Goal: Information Seeking & Learning: Compare options

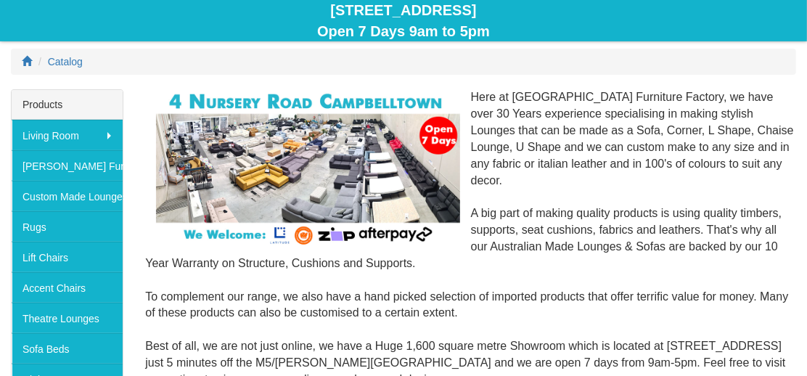
scroll to position [242, 0]
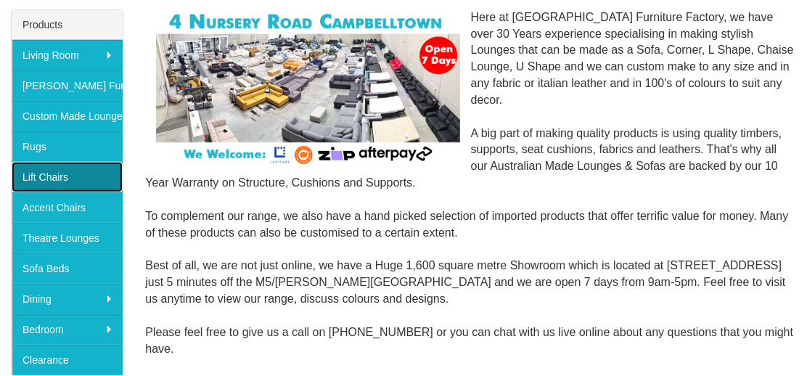
click at [76, 175] on link "Lift Chairs" at bounding box center [67, 177] width 111 height 30
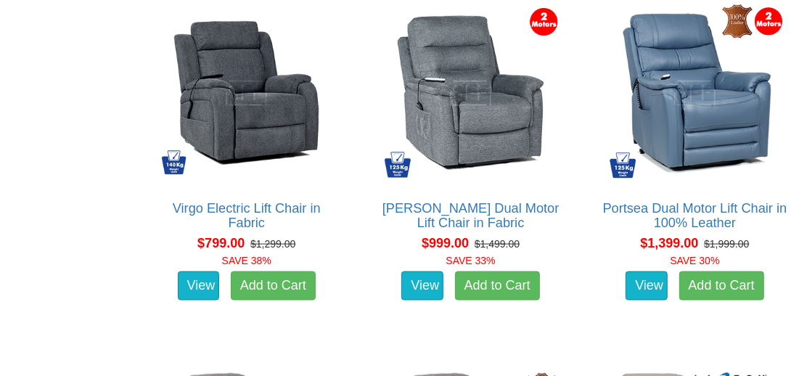
scroll to position [967, 0]
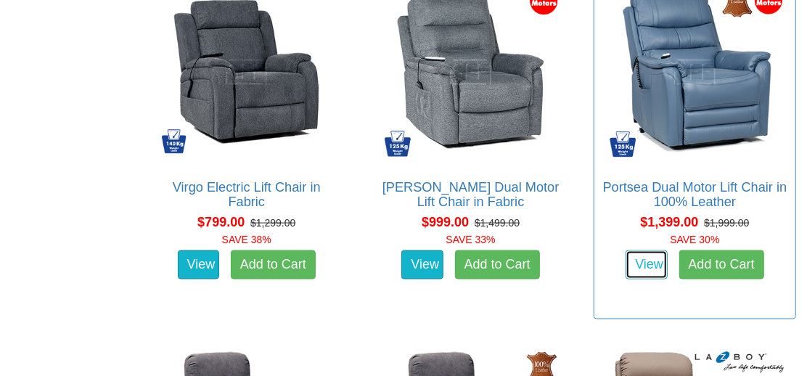
click at [659, 264] on link "View" at bounding box center [646, 264] width 42 height 29
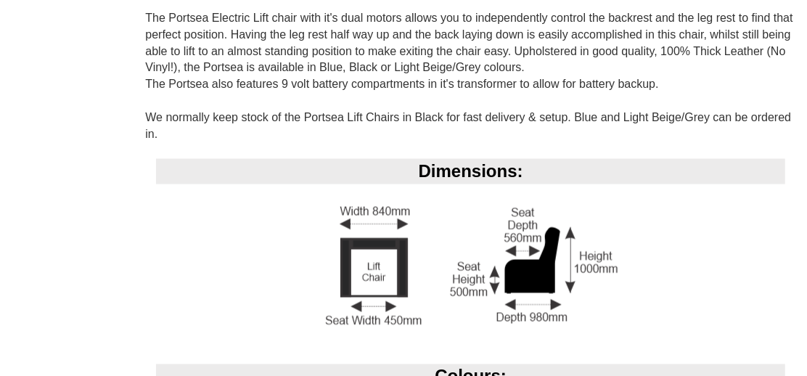
scroll to position [1047, 0]
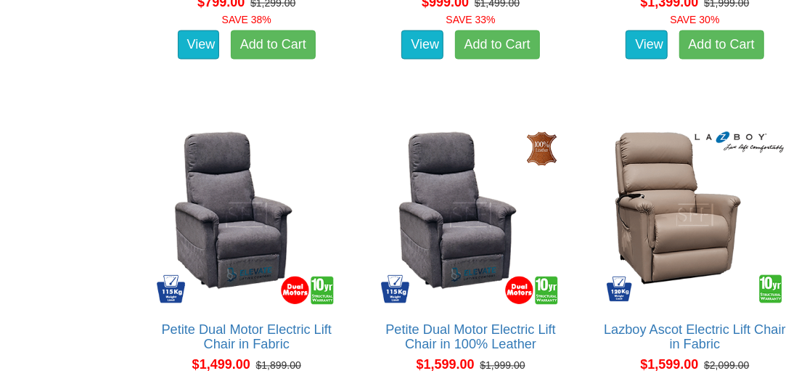
scroll to position [1289, 0]
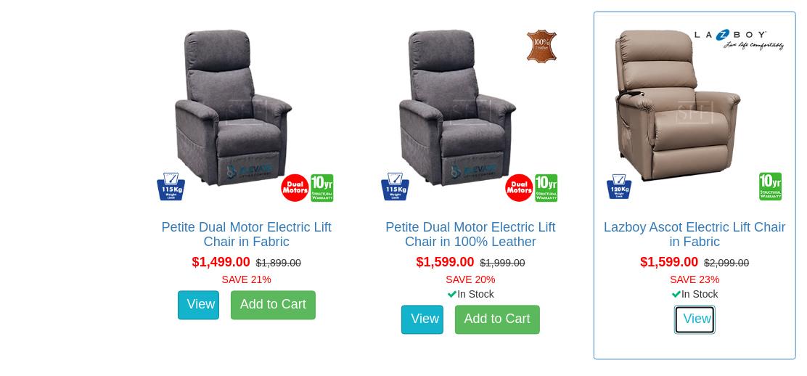
click at [699, 313] on link "View" at bounding box center [695, 319] width 42 height 29
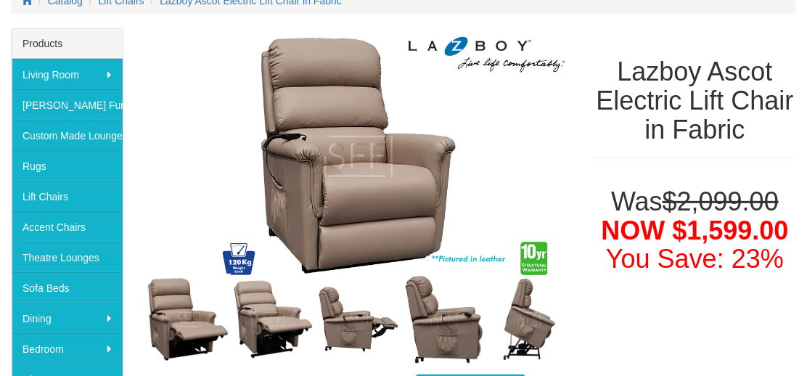
scroll to position [81, 0]
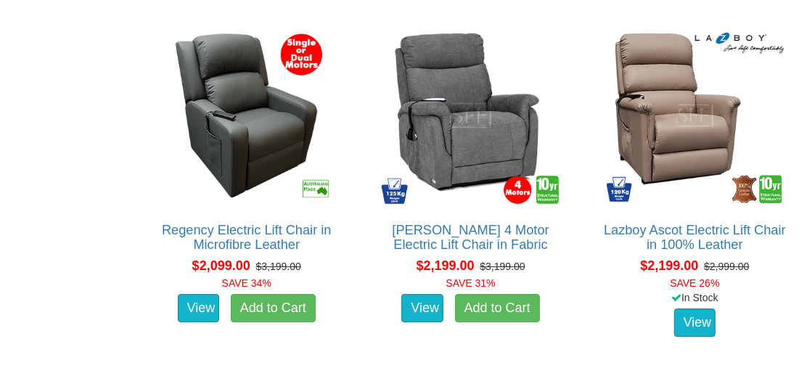
scroll to position [2014, 0]
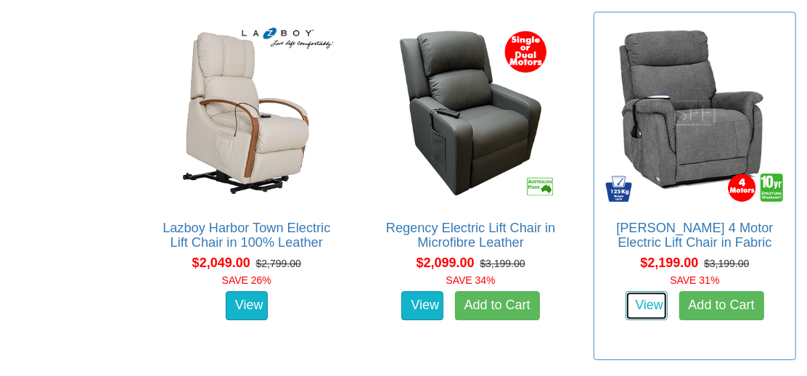
click at [649, 304] on link "View" at bounding box center [646, 305] width 42 height 29
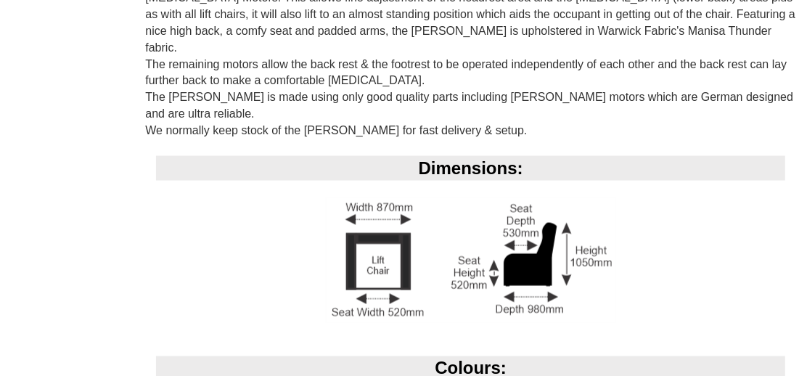
scroll to position [1047, 0]
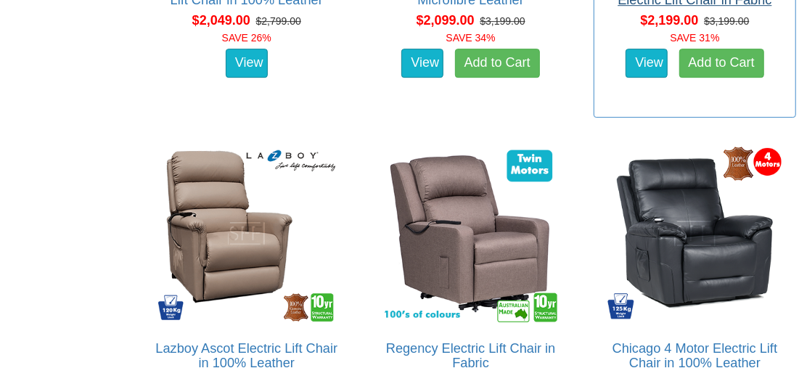
scroll to position [2336, 0]
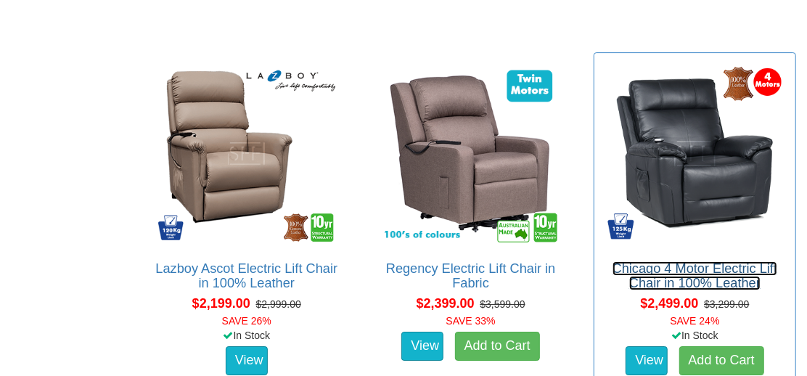
click at [678, 286] on link "Chicago 4 Motor Electric Lift Chair in 100% Leather" at bounding box center [694, 275] width 165 height 29
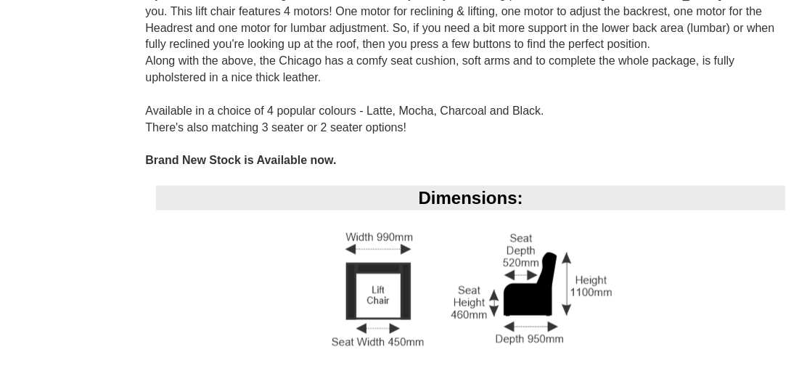
scroll to position [967, 0]
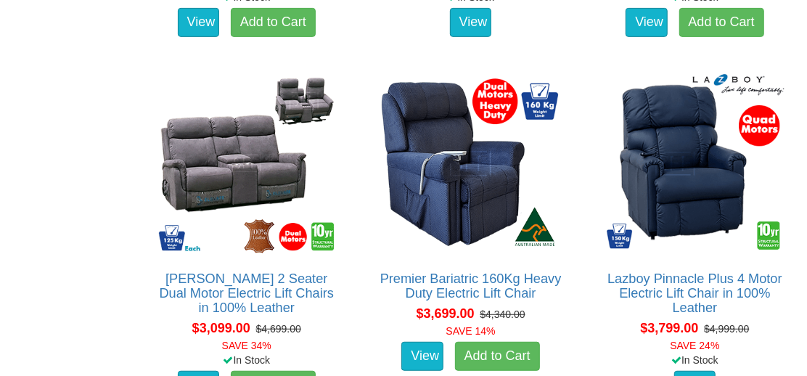
scroll to position [3063, 0]
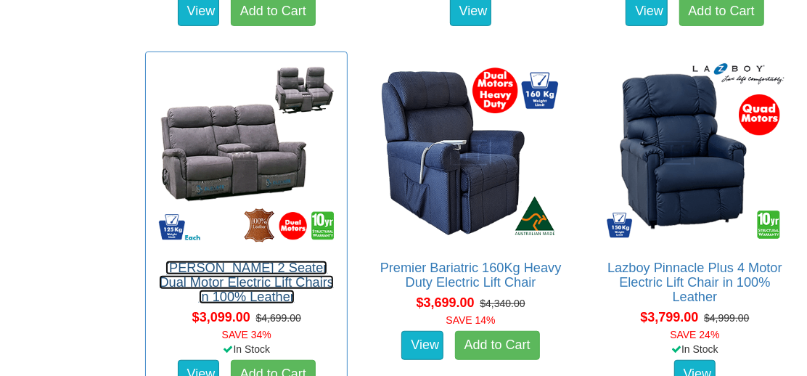
click at [211, 269] on link "[PERSON_NAME] 2 Seater Dual Motor Electric Lift Chairs in 100% Leather" at bounding box center [246, 282] width 175 height 44
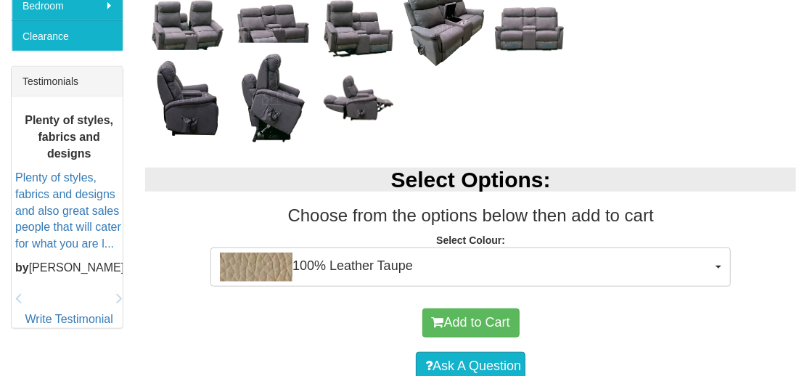
scroll to position [564, 0]
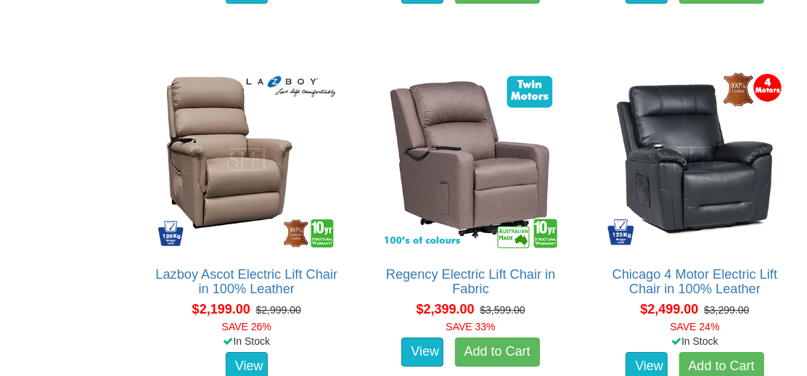
scroll to position [2410, 0]
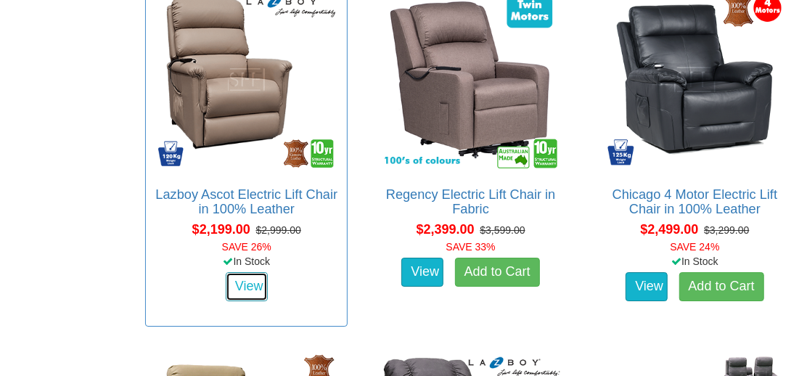
click at [243, 282] on link "View" at bounding box center [247, 286] width 42 height 29
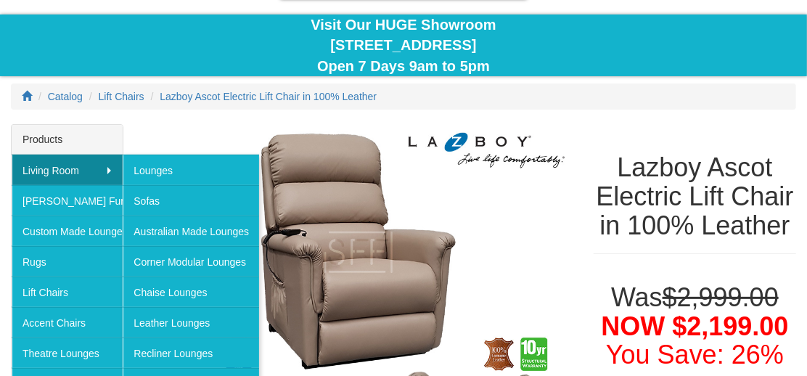
scroll to position [81, 0]
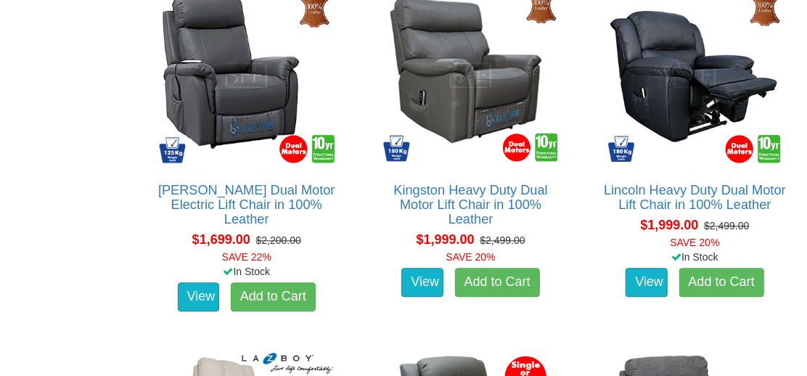
scroll to position [1686, 0]
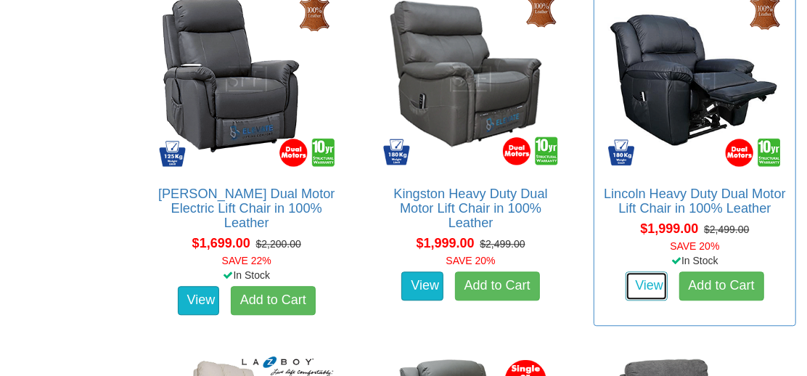
click at [654, 282] on link "View" at bounding box center [646, 285] width 42 height 29
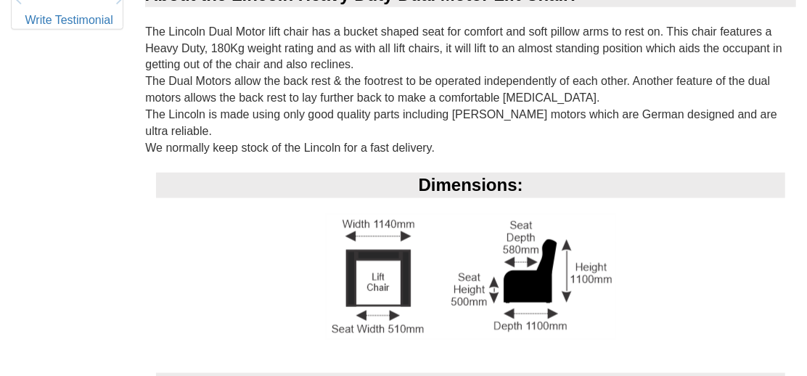
scroll to position [886, 0]
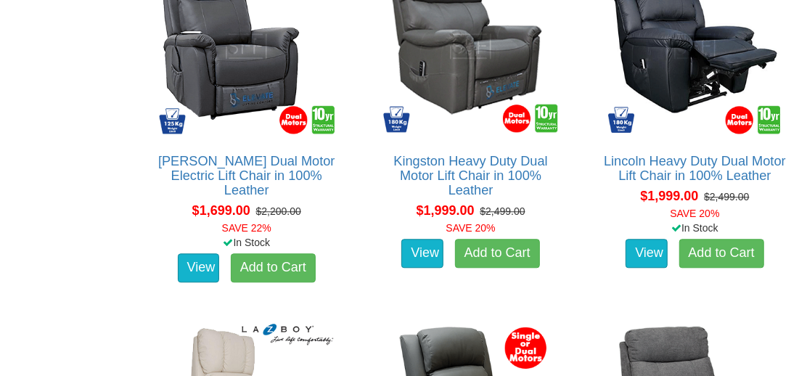
scroll to position [1708, 0]
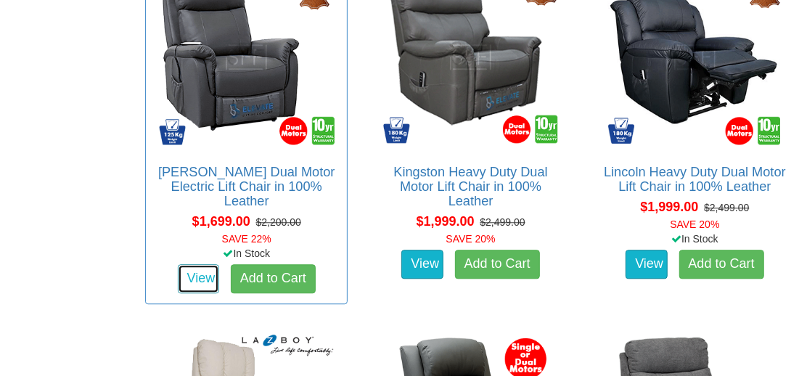
click at [192, 264] on link "View" at bounding box center [199, 278] width 42 height 29
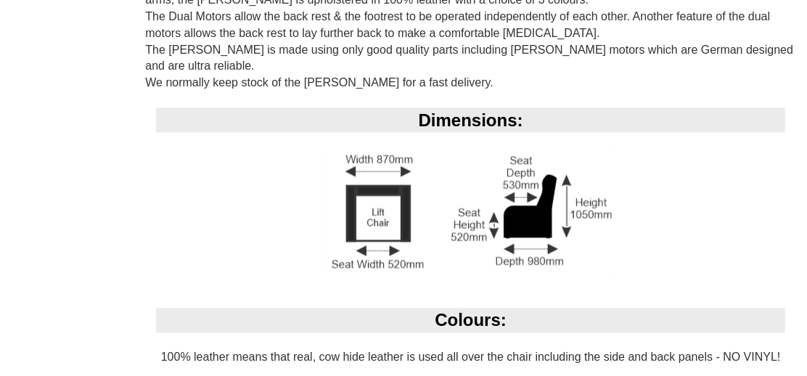
scroll to position [1072, 0]
